Goal: Navigation & Orientation: Find specific page/section

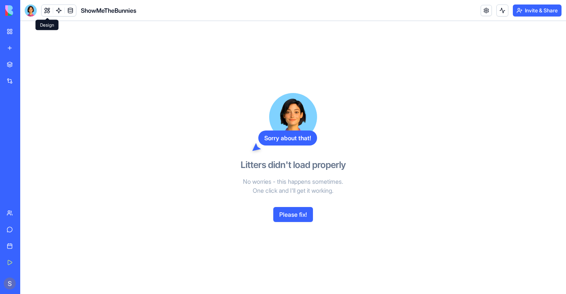
click at [44, 12] on button at bounding box center [47, 10] width 11 height 11
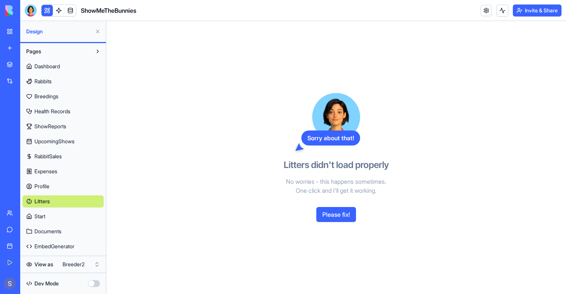
click at [54, 63] on span "Dashboard" at bounding box center [46, 66] width 25 height 7
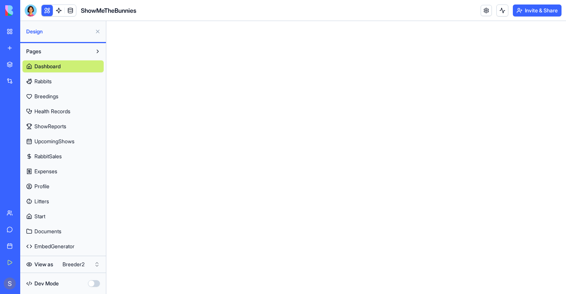
click at [91, 262] on html "My Workspace New app Marketplace Integrations Recent PDF Viewer ShowMeTheBunnie…" at bounding box center [283, 147] width 566 height 294
click at [91, 261] on html "My Workspace New app Marketplace Integrations Recent PDF Viewer ShowMeTheBunnie…" at bounding box center [283, 147] width 566 height 294
click at [59, 83] on link "Rabbits" at bounding box center [62, 81] width 81 height 12
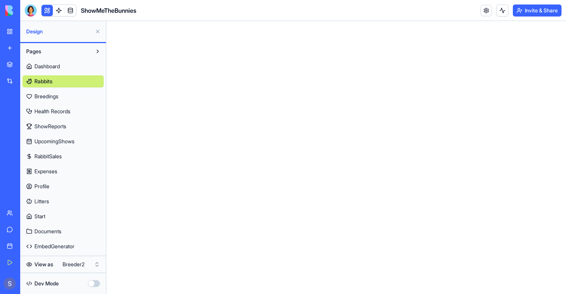
click at [55, 94] on span "Breedings" at bounding box center [46, 95] width 24 height 7
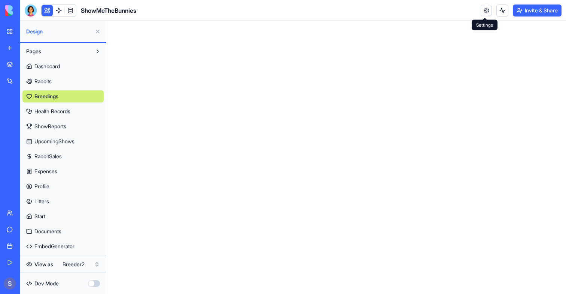
click at [484, 10] on link at bounding box center [486, 10] width 11 height 11
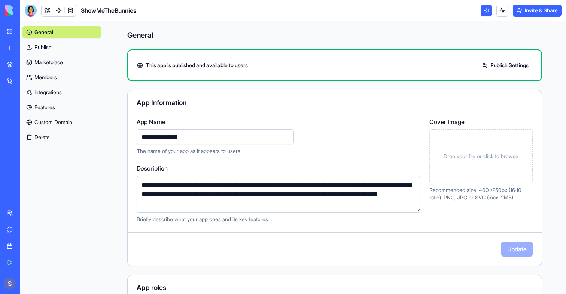
click at [54, 124] on link "Custom Domain" at bounding box center [61, 122] width 79 height 12
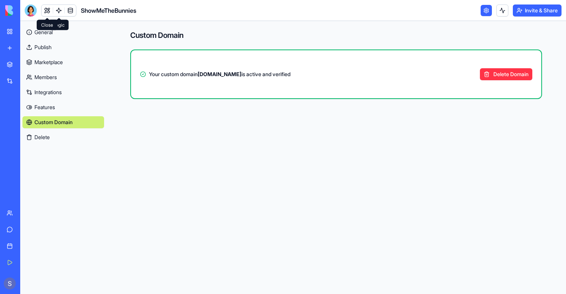
click at [48, 7] on link at bounding box center [47, 10] width 11 height 11
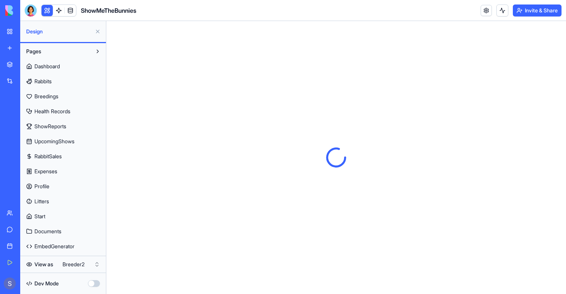
click at [48, 7] on button at bounding box center [47, 10] width 11 height 11
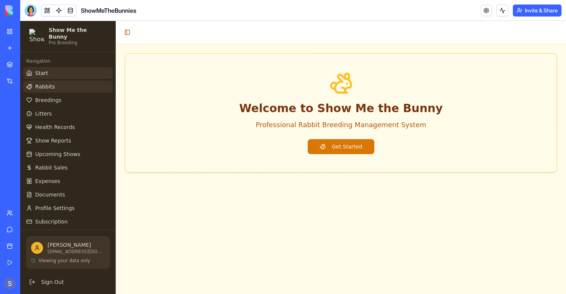
click at [69, 80] on link "Rabbits" at bounding box center [67, 86] width 89 height 12
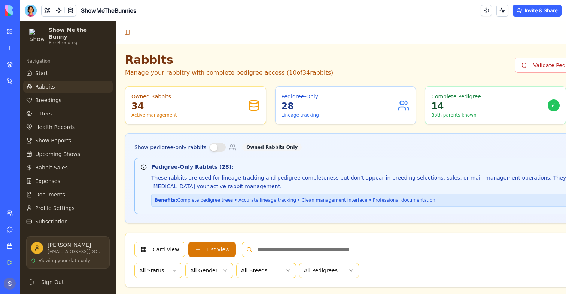
click at [73, 88] on link "Rabbits" at bounding box center [67, 86] width 89 height 12
click at [73, 94] on link "Breedings" at bounding box center [67, 100] width 89 height 12
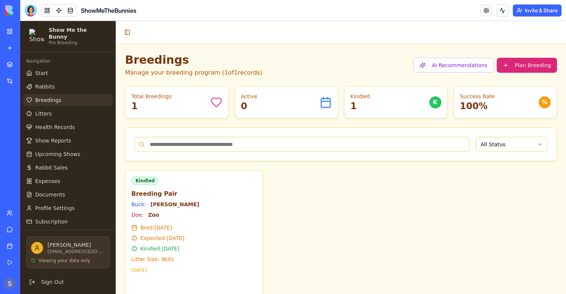
click at [74, 103] on ul "Start Rabbits Breedings Litters Health Records Show Reports Upcoming Shows Rabb…" at bounding box center [67, 154] width 89 height 174
click at [74, 107] on link "Litters" at bounding box center [67, 113] width 89 height 12
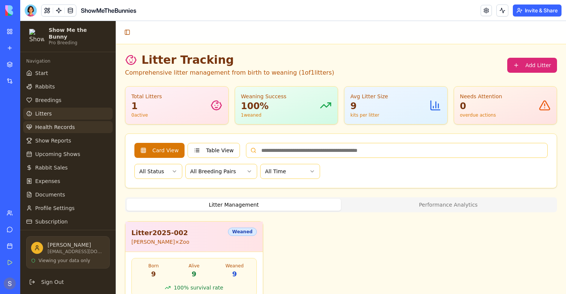
click at [76, 127] on link "Health Records" at bounding box center [67, 127] width 89 height 12
